Goal: Transaction & Acquisition: Purchase product/service

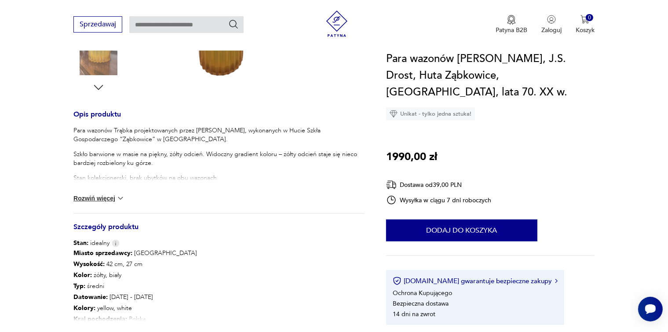
scroll to position [308, 0]
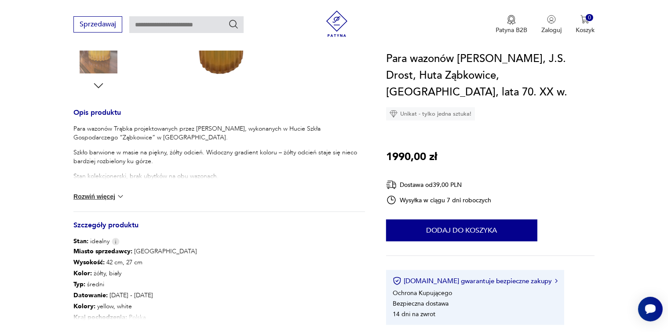
click at [118, 195] on img at bounding box center [120, 196] width 9 height 9
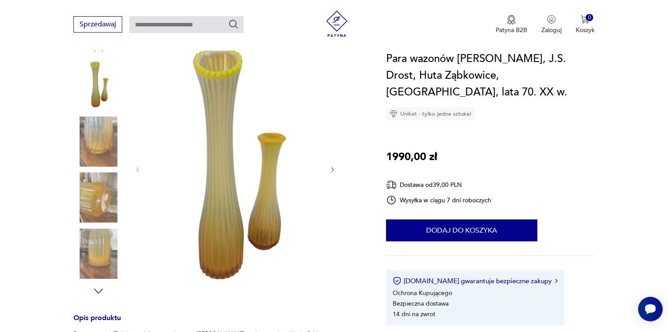
scroll to position [88, 0]
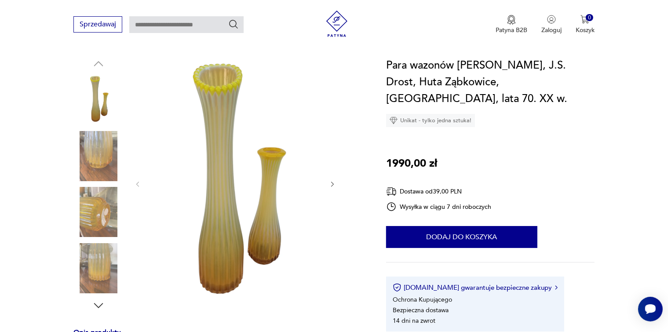
click at [104, 264] on img at bounding box center [98, 268] width 50 height 50
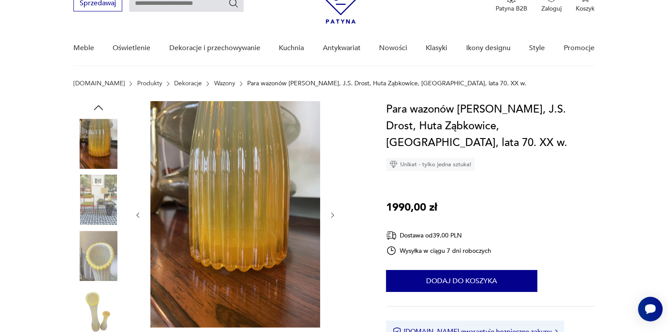
scroll to position [0, 0]
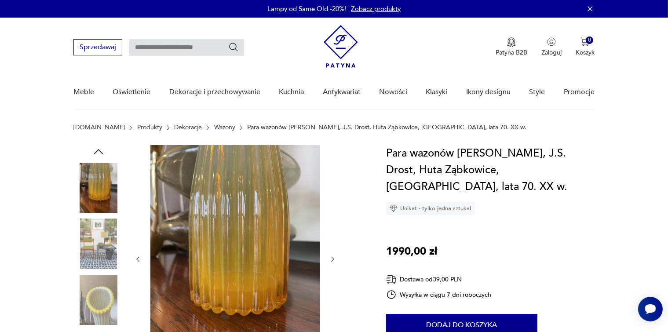
click at [100, 189] on img at bounding box center [98, 188] width 50 height 50
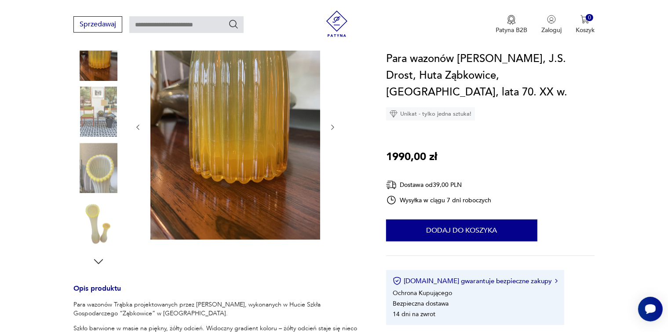
click at [101, 228] on img at bounding box center [98, 224] width 50 height 50
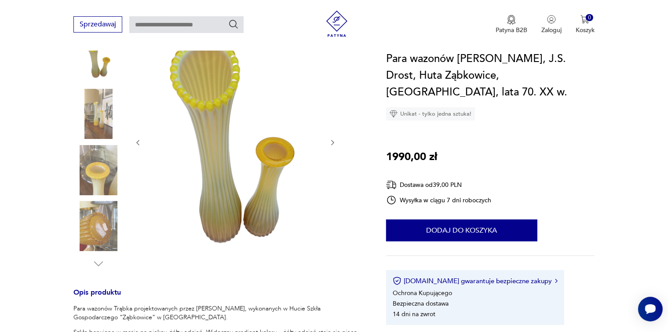
click at [100, 233] on img at bounding box center [98, 226] width 50 height 50
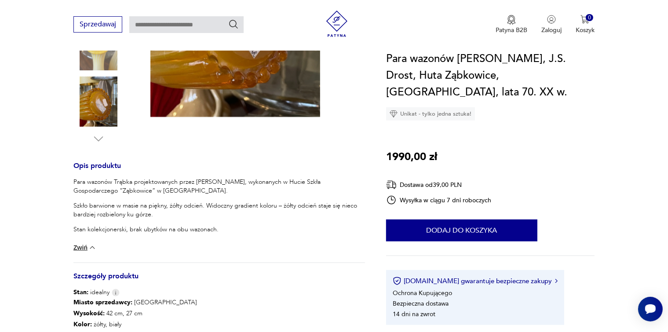
scroll to position [264, 0]
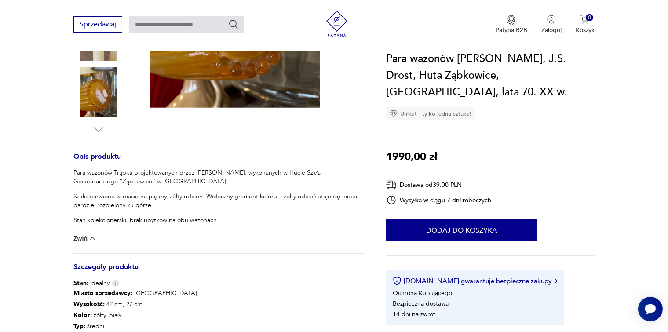
click at [99, 129] on icon "button" at bounding box center [98, 129] width 13 height 13
click at [98, 129] on icon "button" at bounding box center [98, 129] width 13 height 13
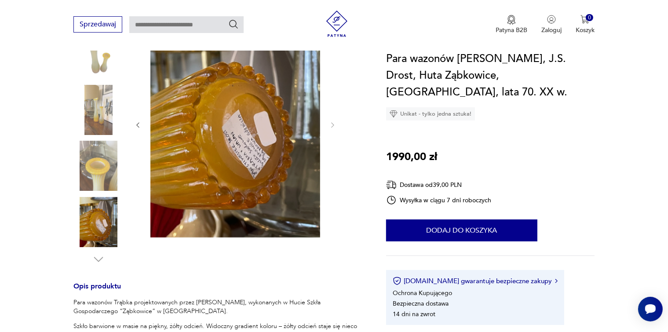
scroll to position [88, 0]
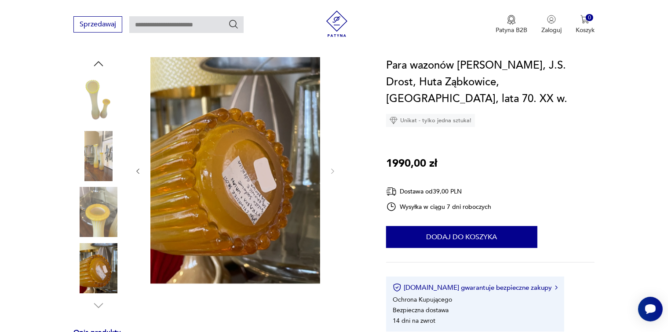
click at [102, 162] on img at bounding box center [98, 156] width 50 height 50
